Goal: Task Accomplishment & Management: Manage account settings

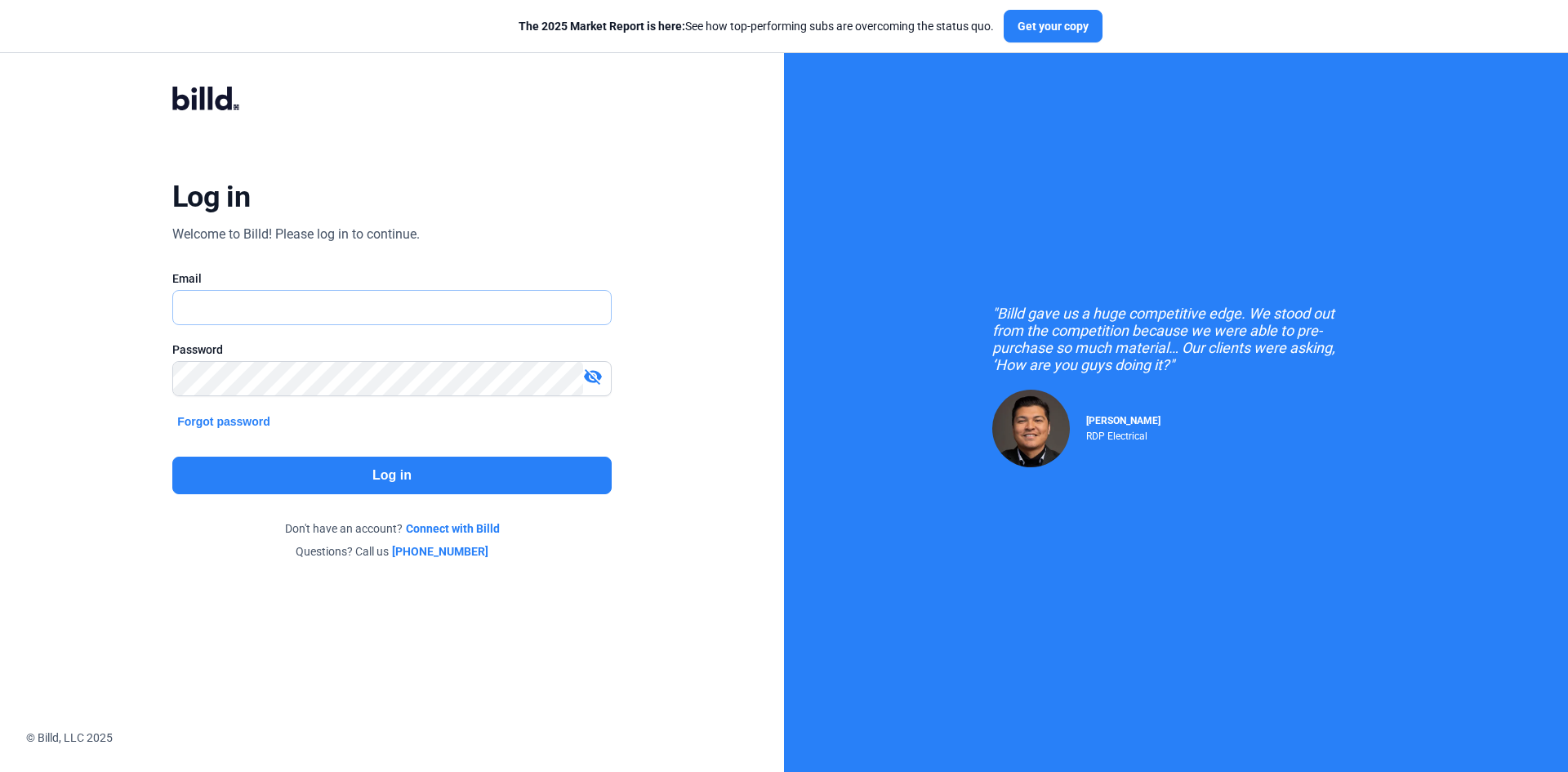
type input "[EMAIL_ADDRESS][DOMAIN_NAME]"
click at [393, 466] on button "Log in" at bounding box center [392, 475] width 439 height 37
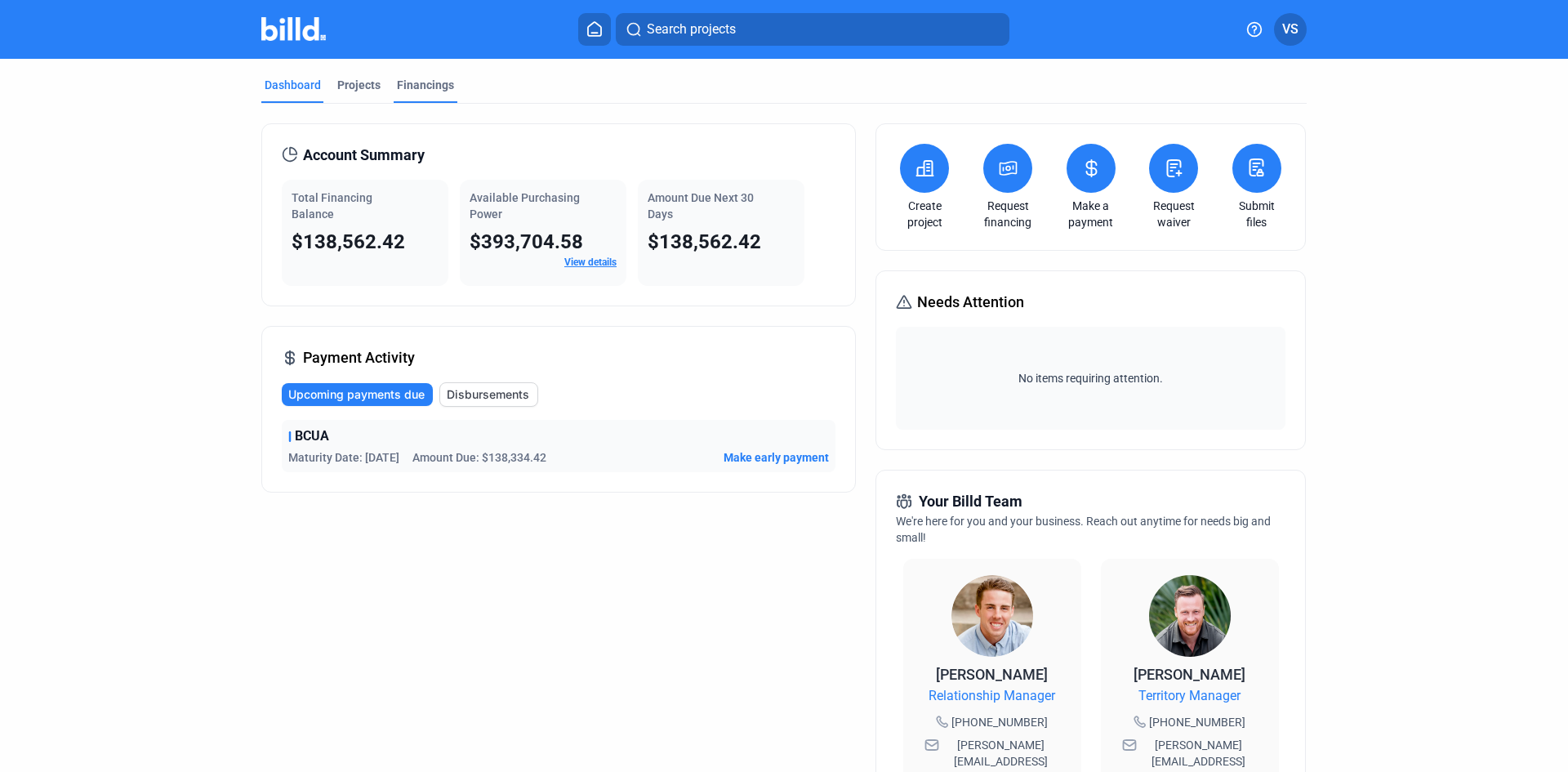
click at [418, 82] on div "Financings" at bounding box center [425, 85] width 57 height 17
